Goal: Information Seeking & Learning: Learn about a topic

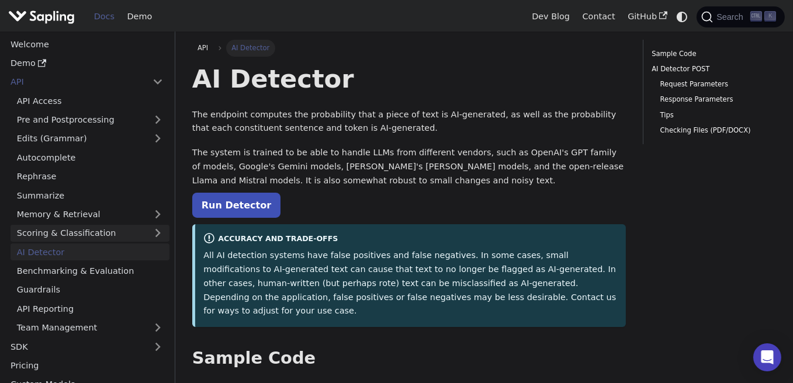
click at [109, 231] on link "Scoring & Classification" at bounding box center [90, 233] width 159 height 17
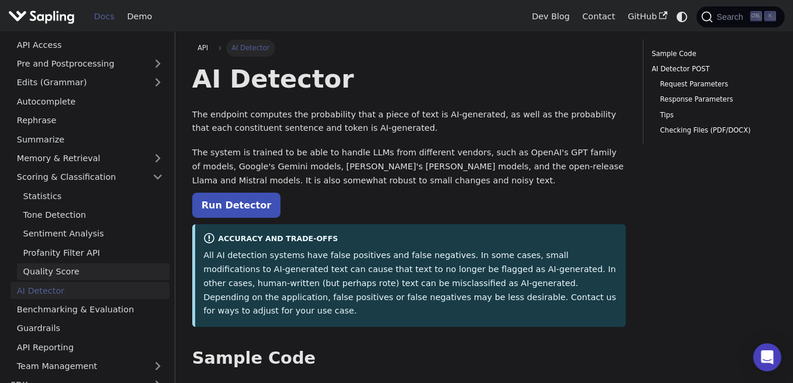
scroll to position [58, 0]
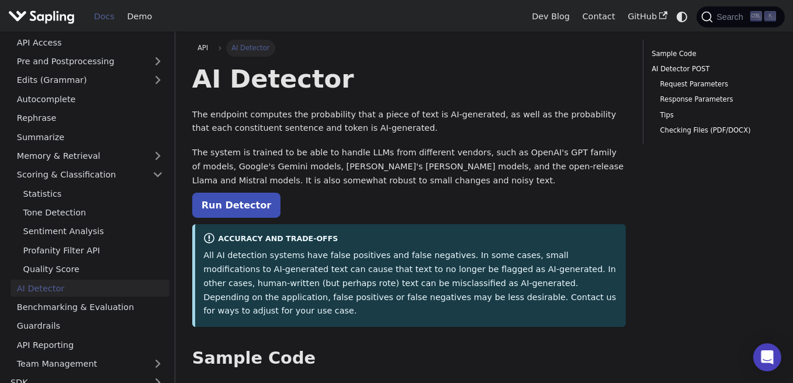
click at [88, 287] on link "AI Detector" at bounding box center [90, 288] width 159 height 17
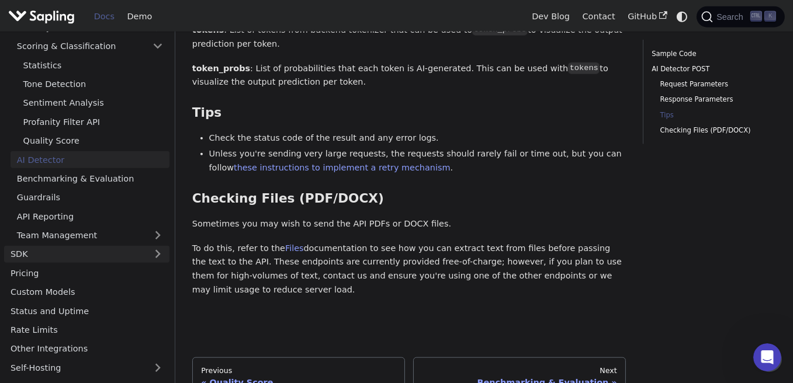
scroll to position [203, 0]
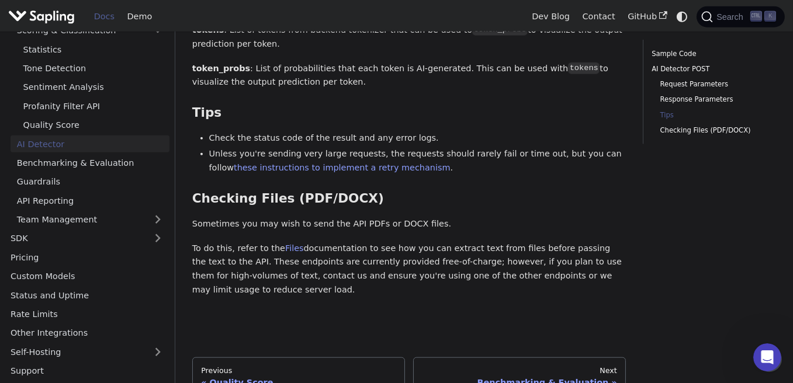
click at [95, 139] on link "AI Detector" at bounding box center [90, 144] width 159 height 17
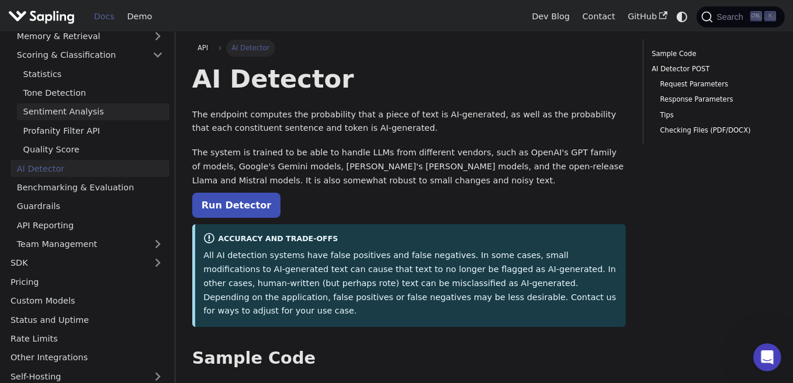
scroll to position [86, 0]
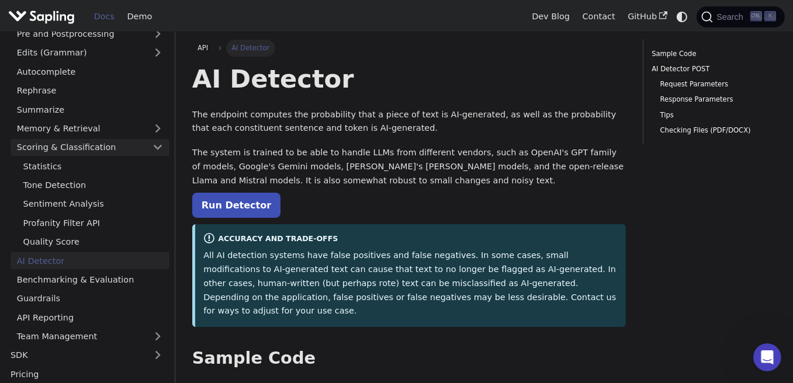
click at [161, 151] on link "Scoring & Classification" at bounding box center [90, 147] width 159 height 17
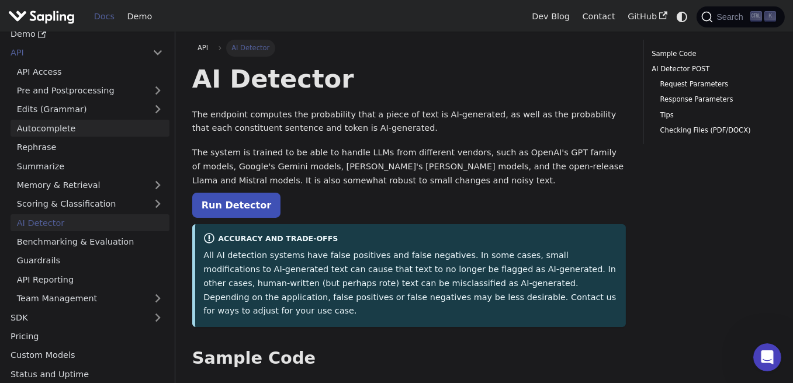
scroll to position [27, 0]
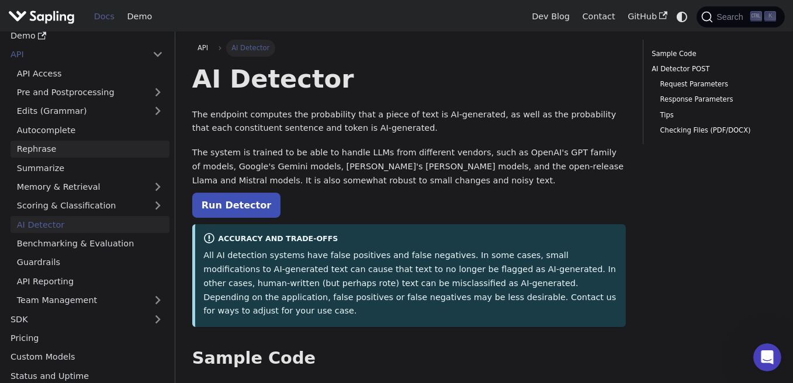
click at [105, 150] on link "Rephrase" at bounding box center [90, 149] width 159 height 17
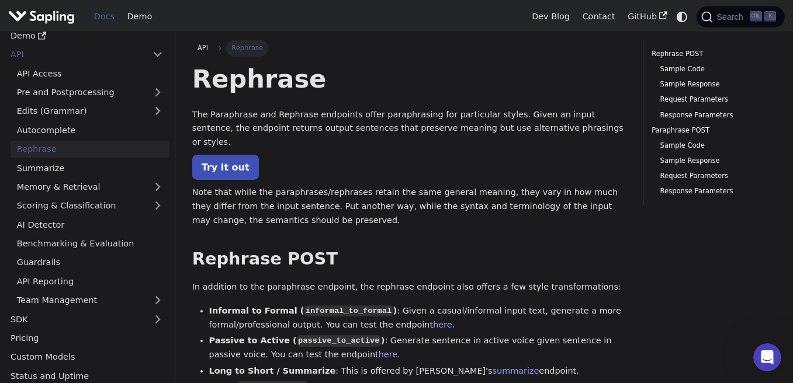
click at [248, 115] on p "The Paraphrase and Rephrase endpoints offer paraphrasing for particular styles.…" at bounding box center [409, 128] width 434 height 41
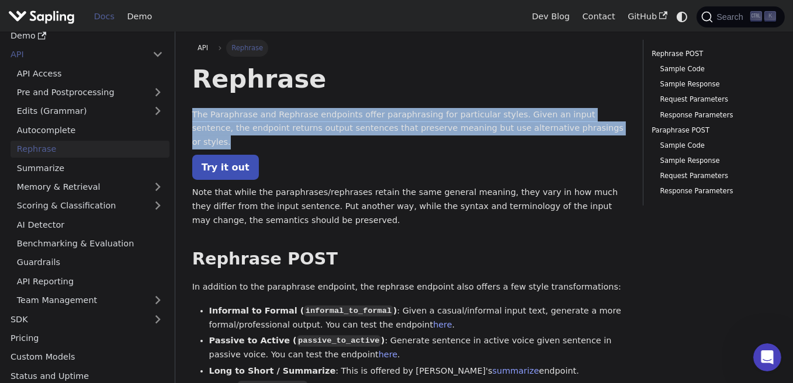
click at [248, 115] on p "The Paraphrase and Rephrase endpoints offer paraphrasing for particular styles.…" at bounding box center [409, 128] width 434 height 41
click at [293, 119] on p "The Paraphrase and Rephrase endpoints offer paraphrasing for particular styles.…" at bounding box center [409, 128] width 434 height 41
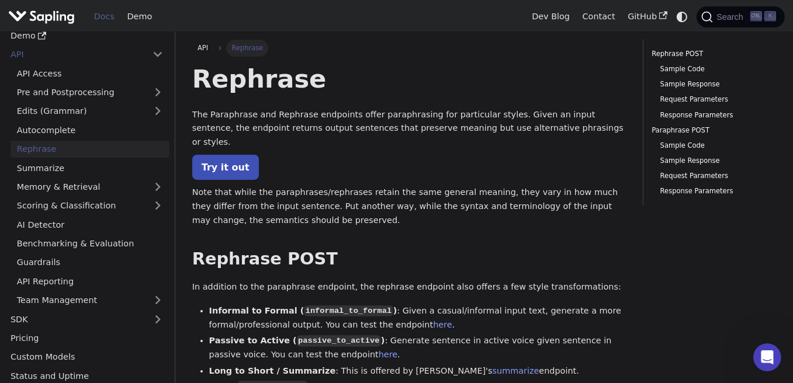
click at [272, 186] on p "Note that while the paraphrases/rephrases retain the same general meaning, they…" at bounding box center [409, 206] width 434 height 41
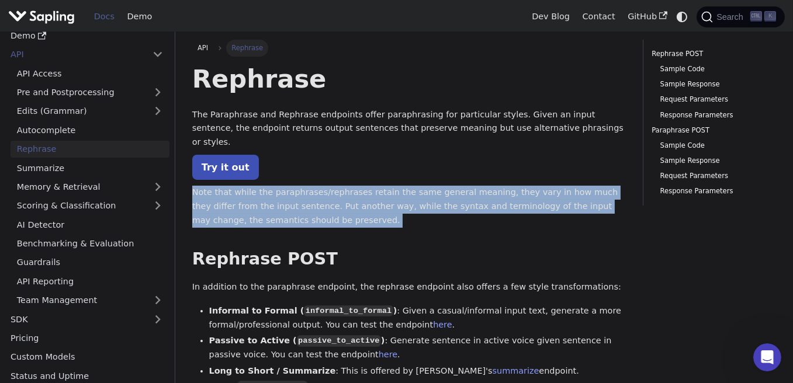
click at [272, 186] on p "Note that while the paraphrases/rephrases retain the same general meaning, they…" at bounding box center [409, 206] width 434 height 41
click at [381, 206] on p "Note that while the paraphrases/rephrases retain the same general meaning, they…" at bounding box center [409, 206] width 434 height 41
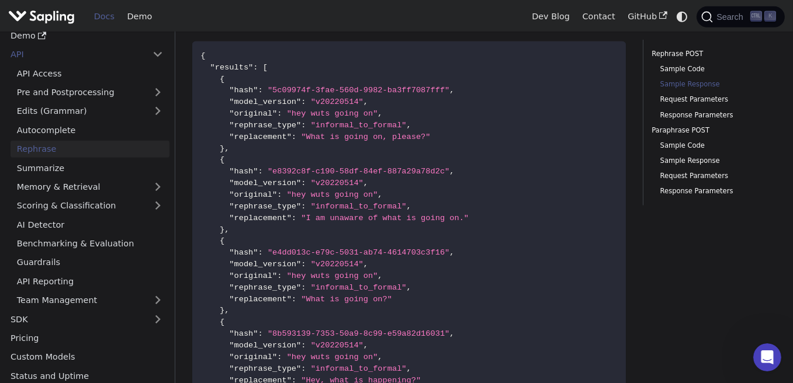
scroll to position [1169, 0]
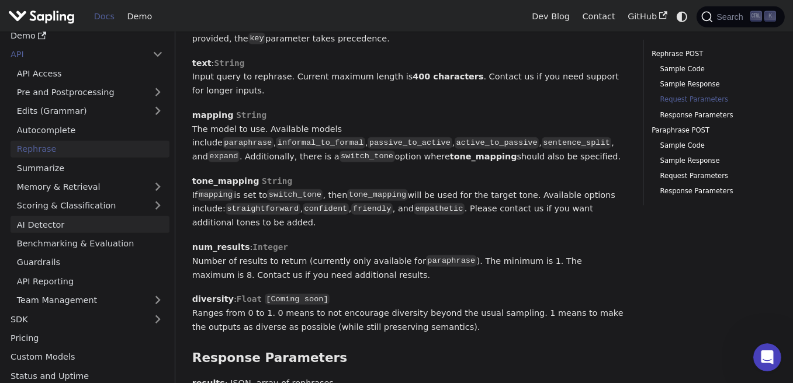
click at [85, 228] on link "AI Detector" at bounding box center [90, 224] width 159 height 17
